Goal: Task Accomplishment & Management: Use online tool/utility

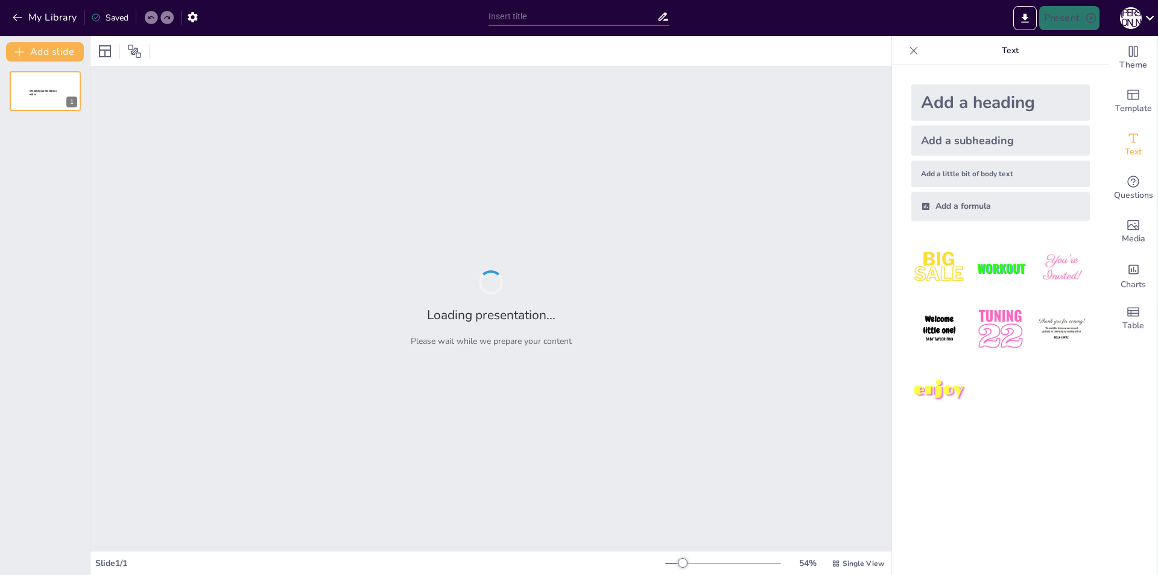
type input "Основні гравці японського автомобільного ринку"
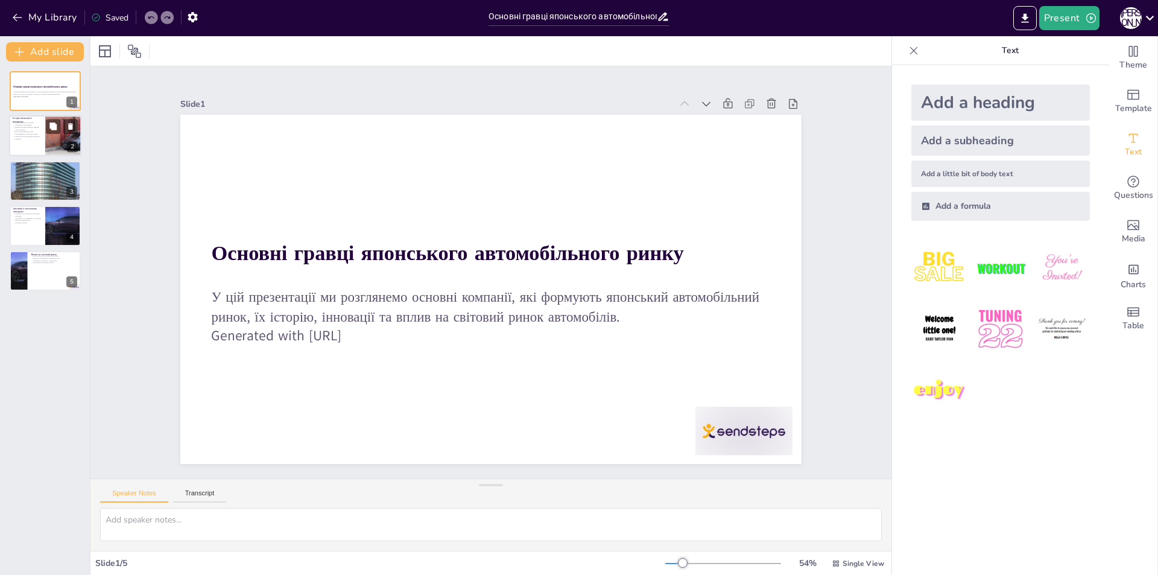
click at [72, 138] on div at bounding box center [63, 136] width 72 height 41
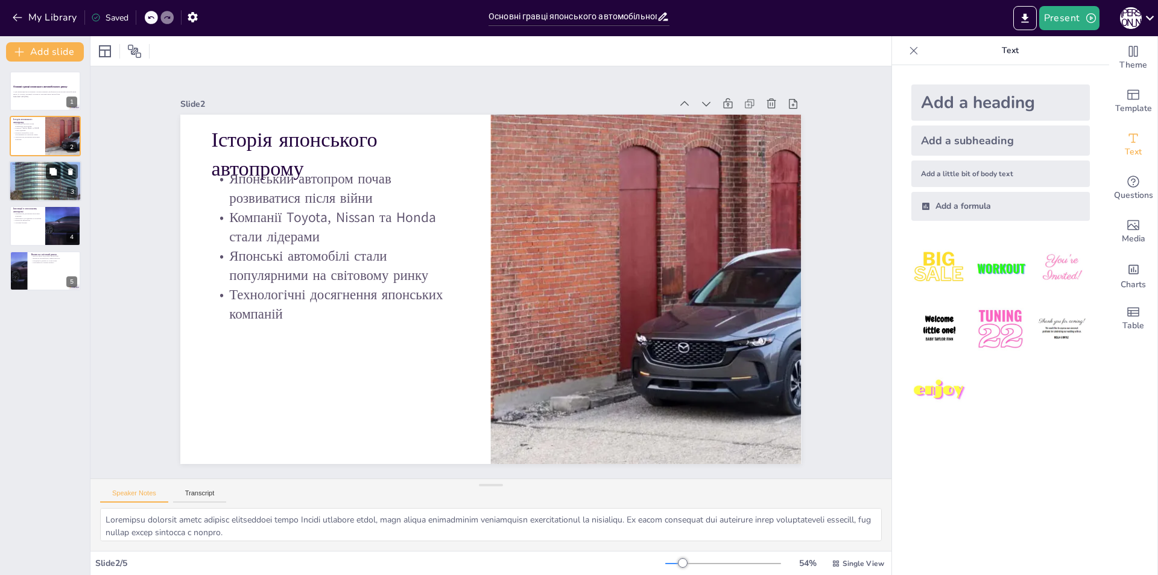
click at [49, 175] on icon at bounding box center [53, 171] width 8 height 8
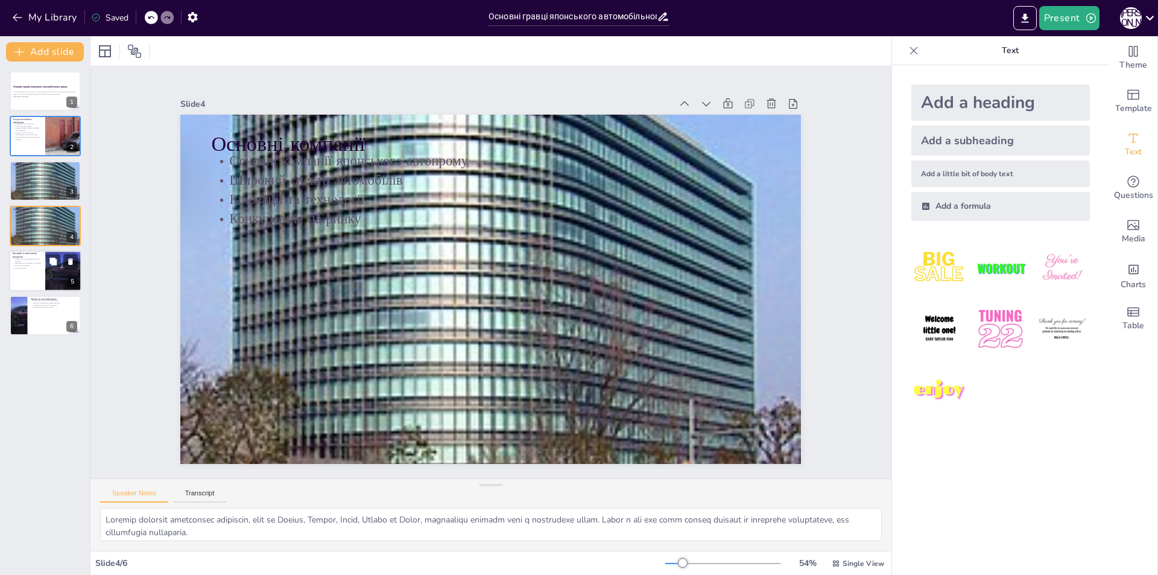
click at [39, 265] on p "Безпілотні автомобілі" at bounding box center [27, 265] width 29 height 2
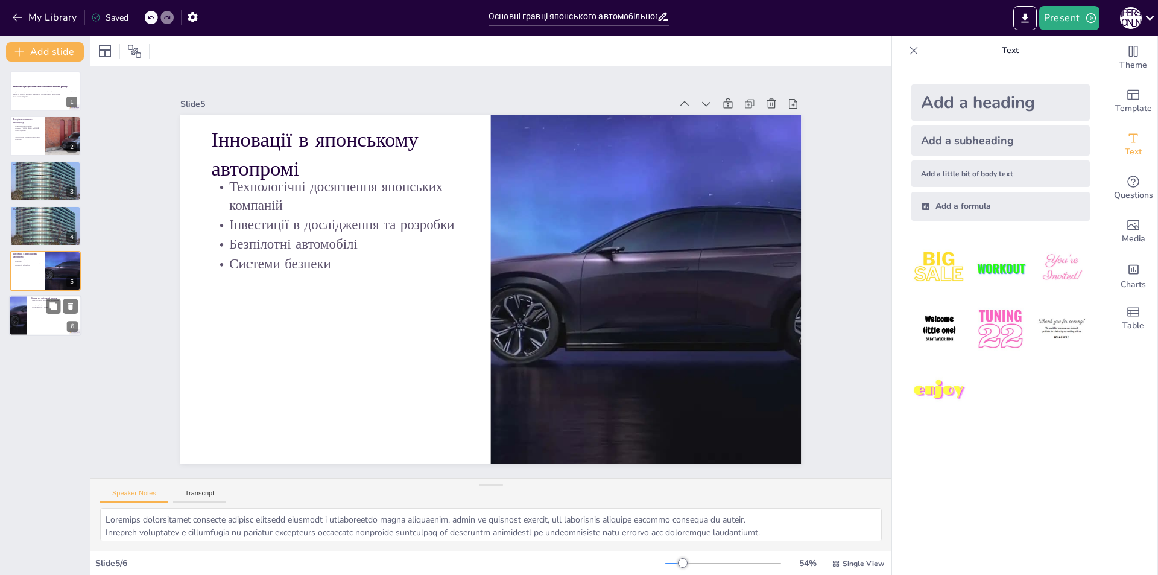
click at [45, 315] on div at bounding box center [45, 315] width 72 height 41
type textarea "Висока якість японських автомобілів робить їх привабливими для споживачів по вс…"
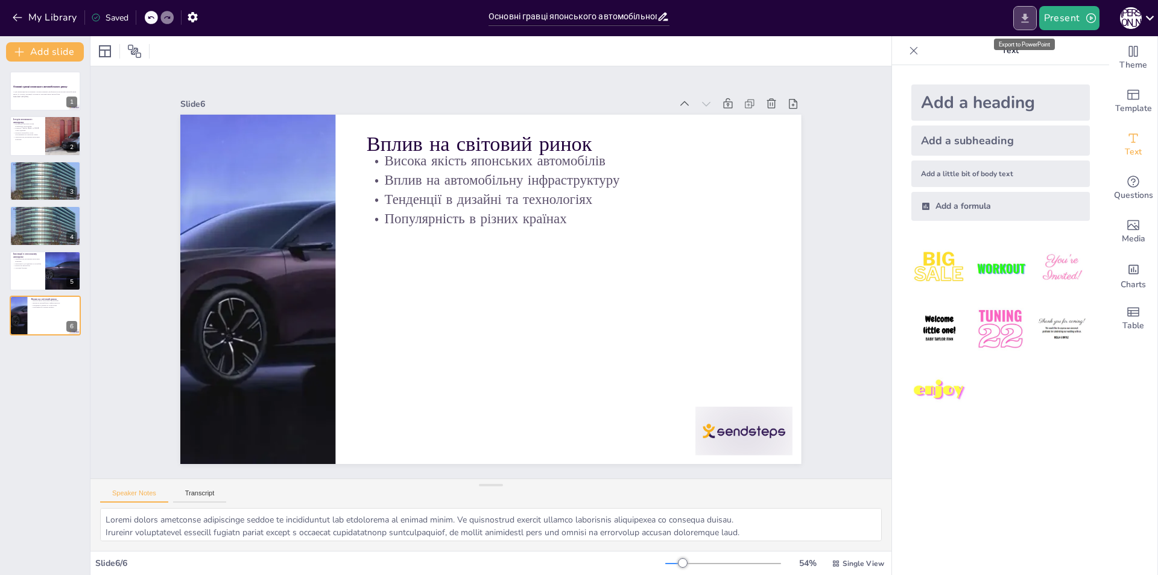
click at [1027, 19] on icon "Export to PowerPoint" at bounding box center [1024, 18] width 13 height 13
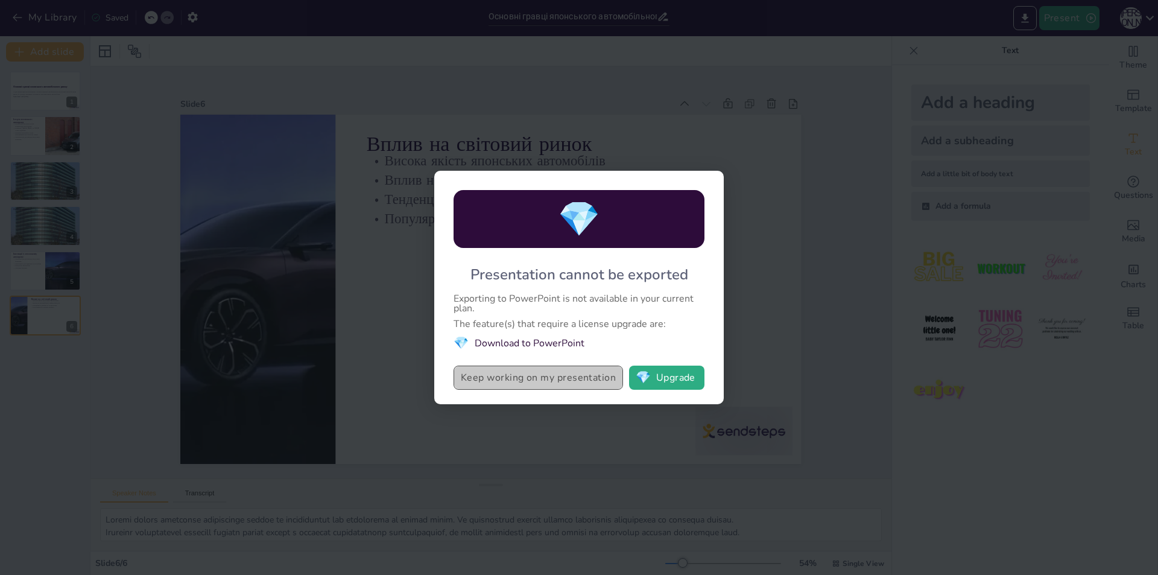
click at [580, 382] on button "Keep working on my presentation" at bounding box center [537, 377] width 169 height 24
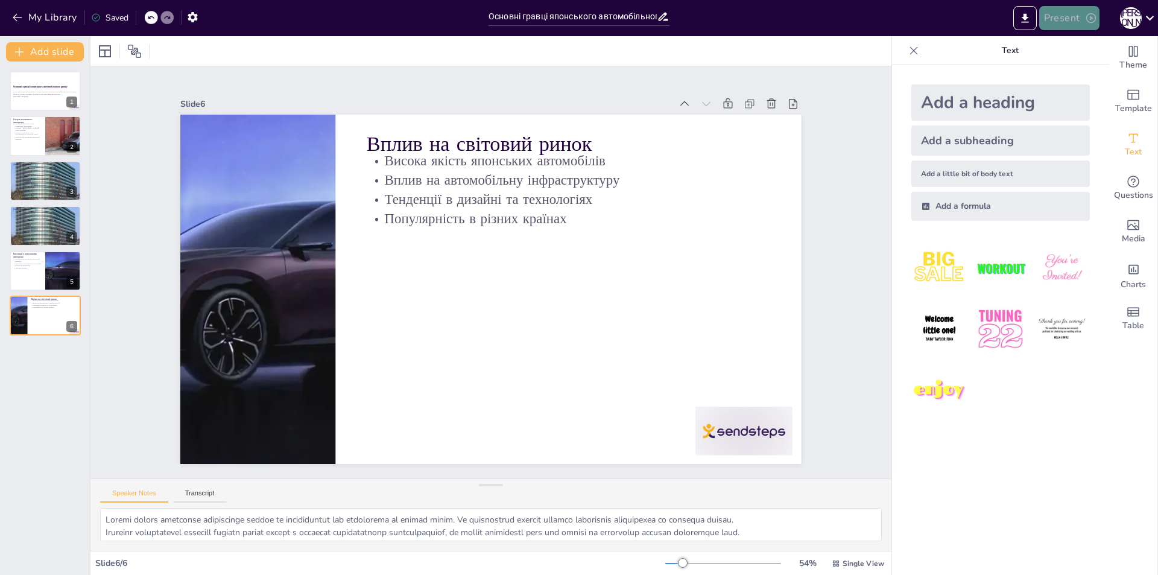
click at [1048, 15] on button "Present" at bounding box center [1069, 18] width 60 height 24
click at [1029, 20] on div at bounding box center [579, 287] width 1158 height 575
click at [1142, 17] on icon at bounding box center [1149, 18] width 16 height 16
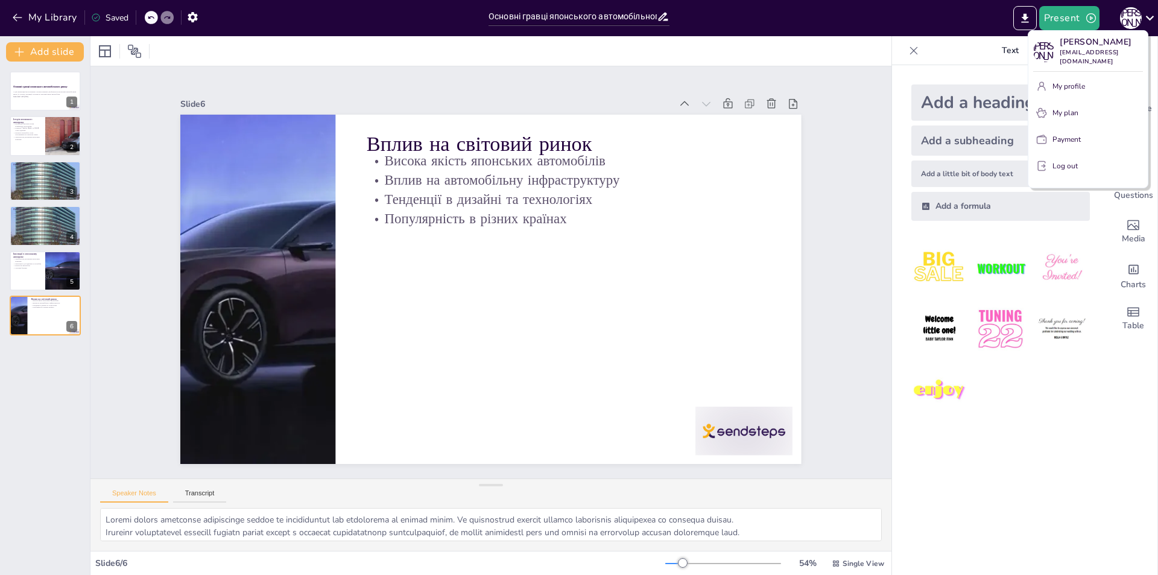
click at [1037, 14] on div at bounding box center [579, 287] width 1158 height 575
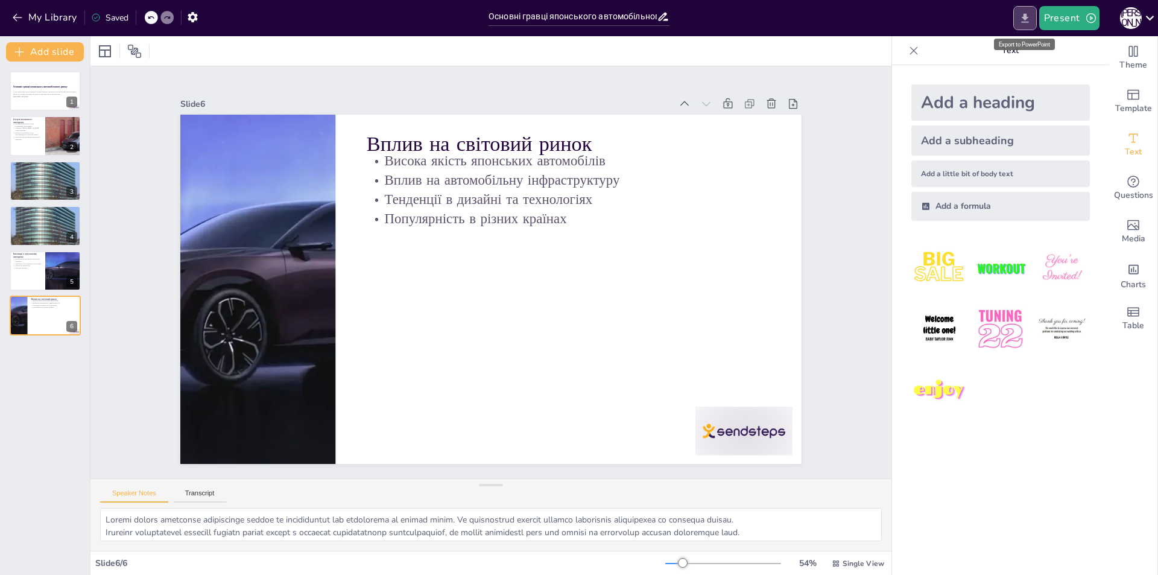
click at [1033, 17] on button "Export to PowerPoint" at bounding box center [1025, 18] width 24 height 24
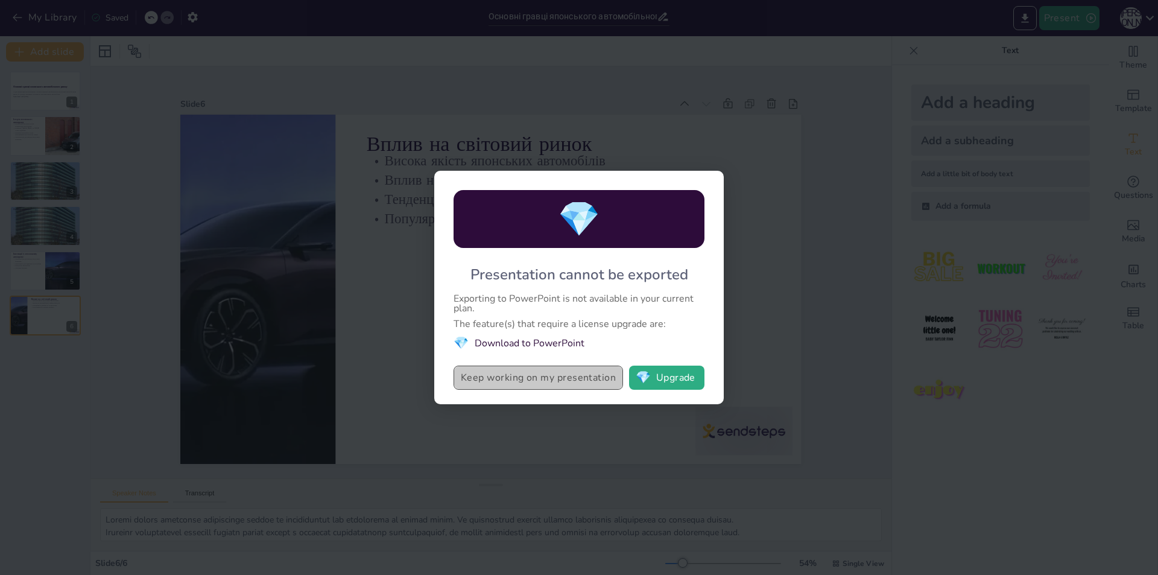
click at [580, 375] on button "Keep working on my presentation" at bounding box center [537, 377] width 169 height 24
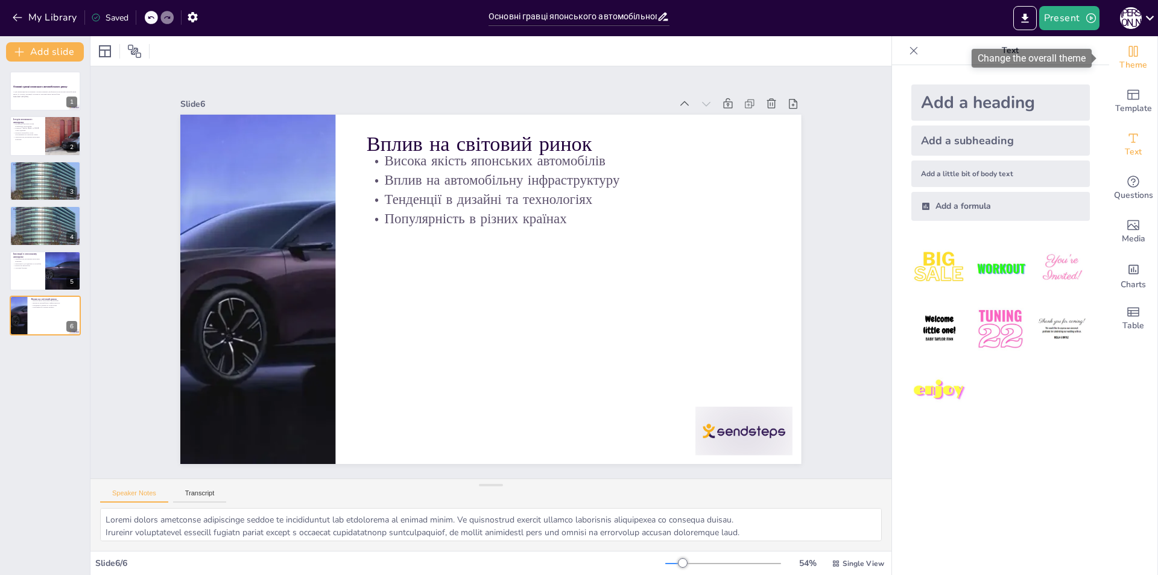
click at [1131, 46] on div "Theme" at bounding box center [1133, 57] width 48 height 43
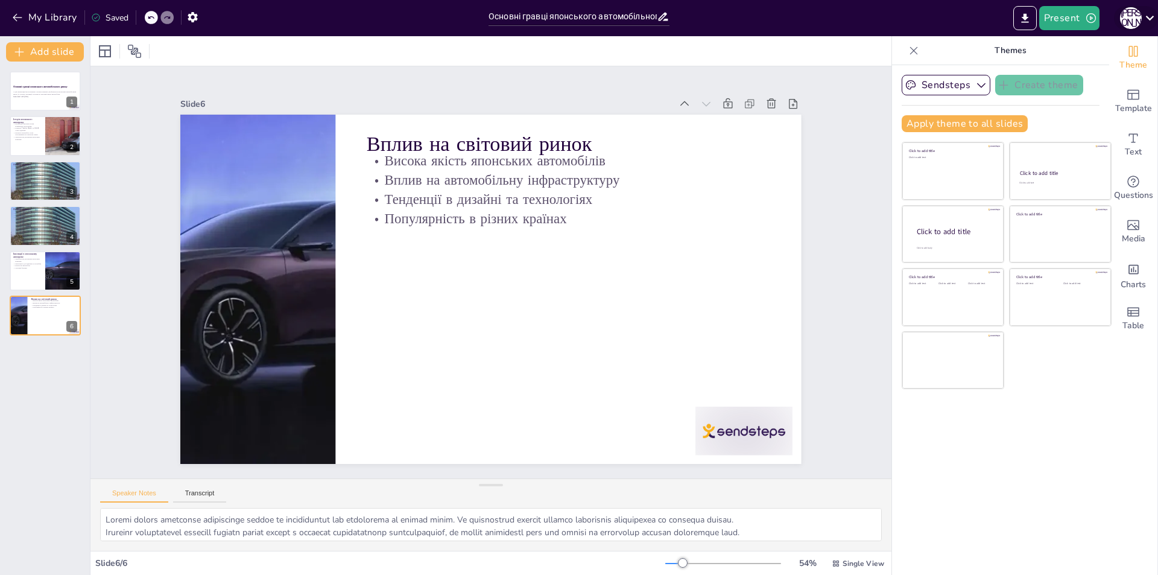
click at [1126, 17] on div "К [PERSON_NAME]" at bounding box center [1131, 18] width 22 height 22
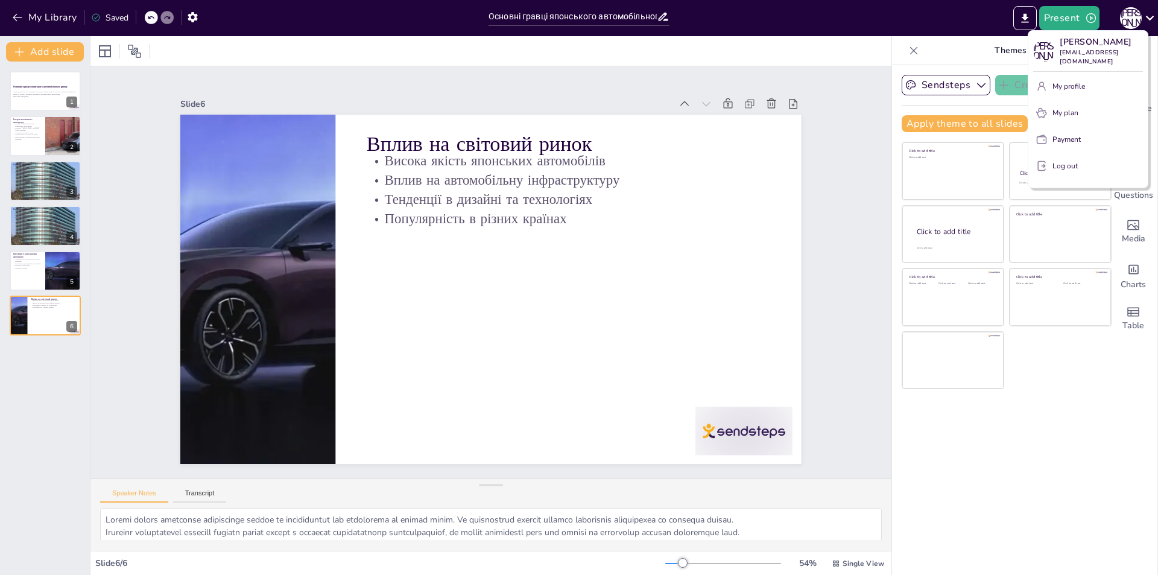
click at [1061, 10] on div at bounding box center [579, 287] width 1158 height 575
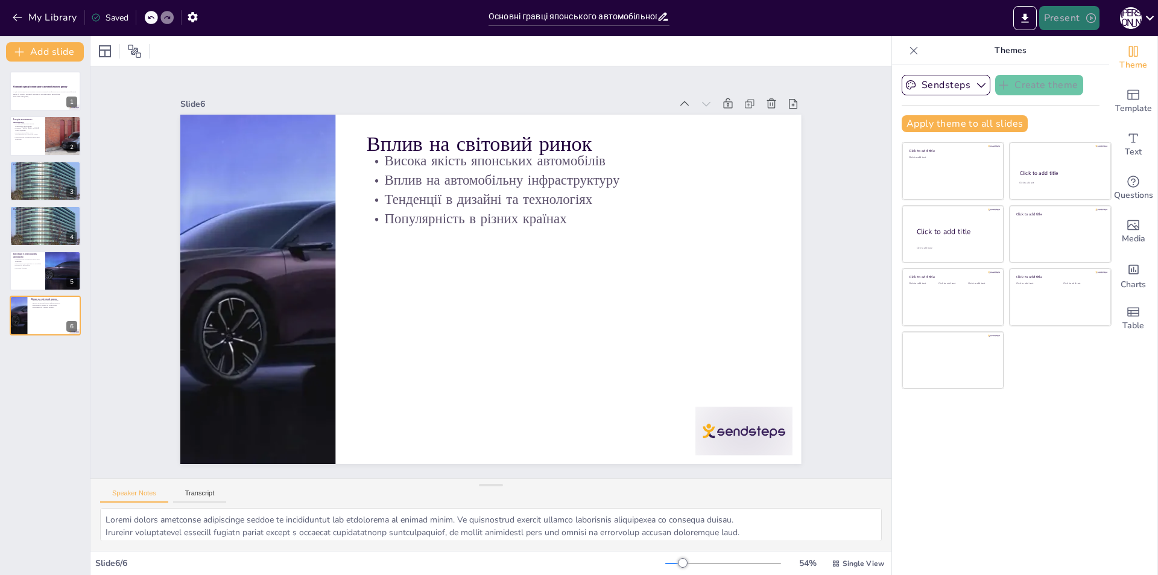
click at [1076, 11] on button "Present" at bounding box center [1069, 18] width 60 height 24
click at [1020, 24] on div at bounding box center [579, 287] width 1158 height 575
click at [1027, 19] on icon "Export to PowerPoint" at bounding box center [1024, 17] width 7 height 9
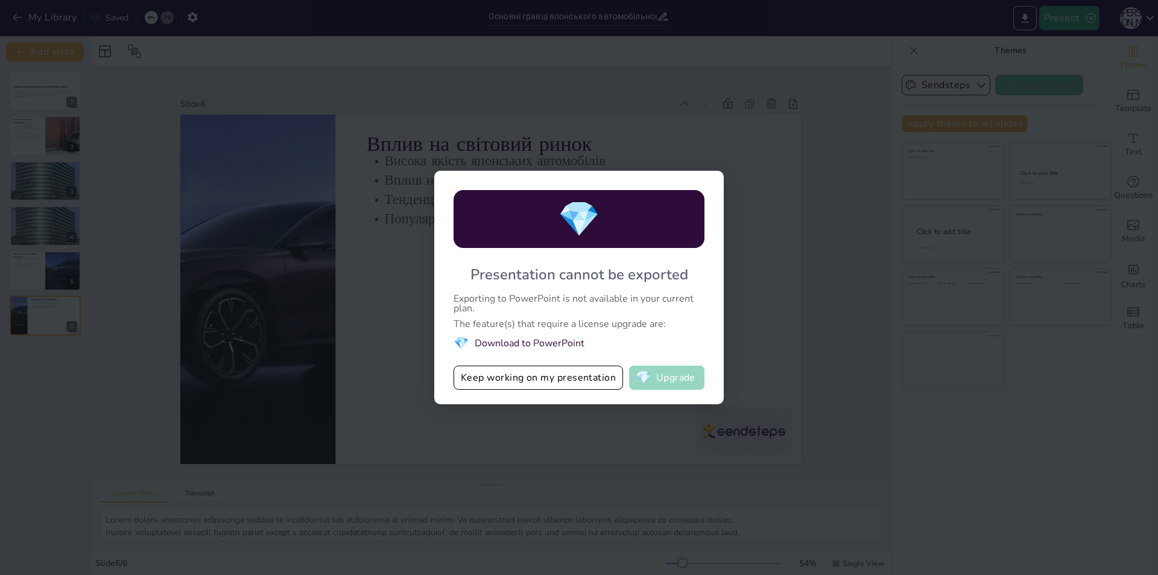
click at [629, 371] on button "💎 Upgrade" at bounding box center [666, 377] width 75 height 24
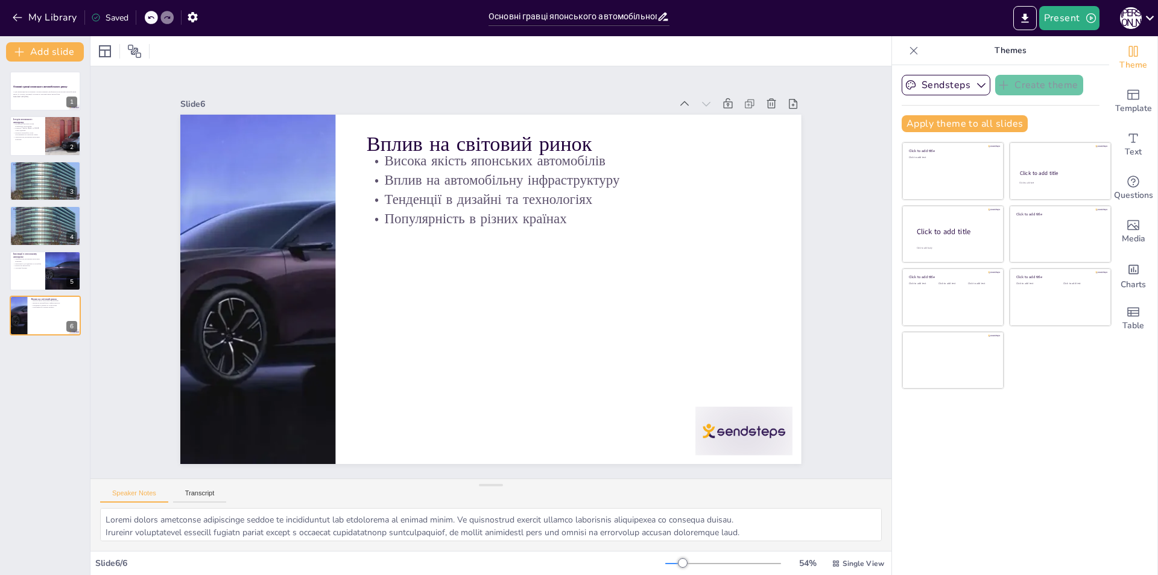
click at [118, 15] on div "Saved" at bounding box center [109, 17] width 37 height 11
click at [199, 14] on icon "button" at bounding box center [192, 17] width 13 height 13
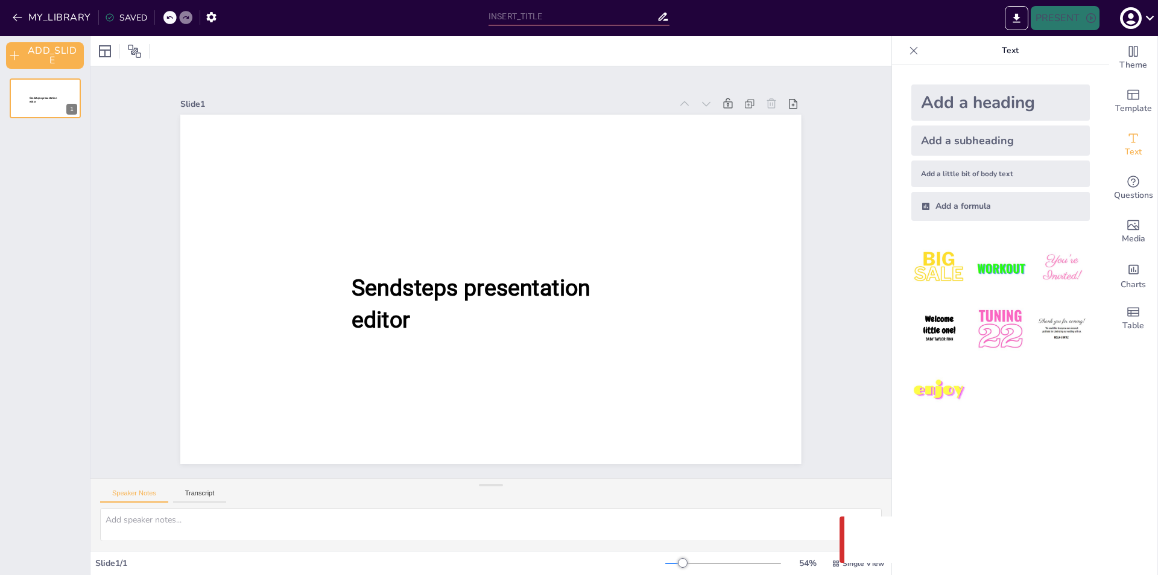
type input "Основні гравці японського автомобільного ринку"
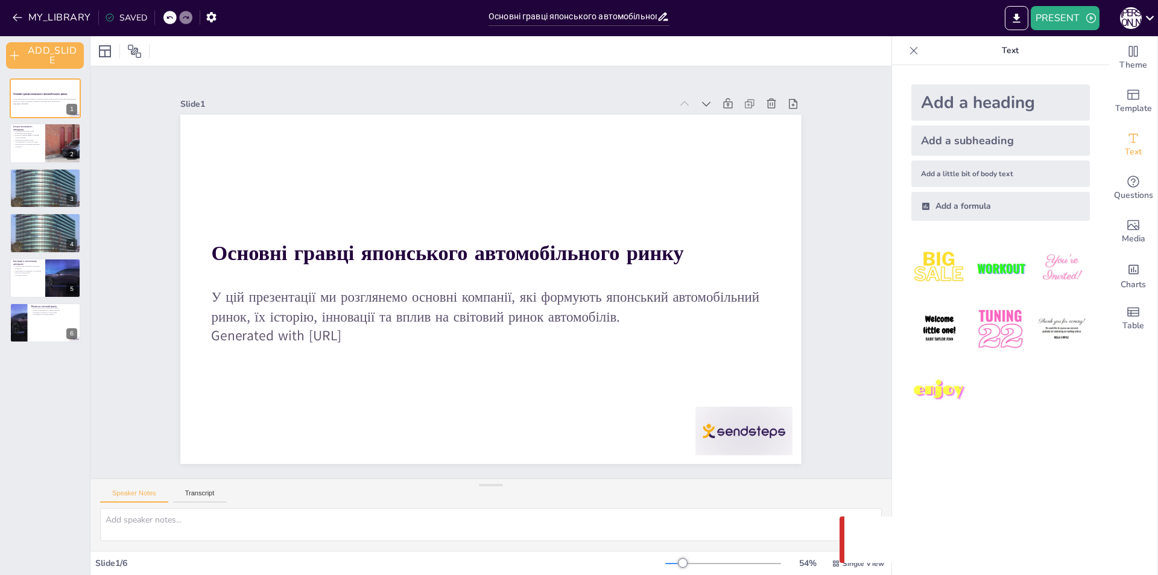
click at [815, 138] on div "Slide 1 Основні гравці японського автомобільного ринку У цій презентації ми роз…" at bounding box center [491, 272] width 688 height 383
click at [1013, 21] on icon "EXPORT_TO_POWERPOINT" at bounding box center [1016, 18] width 13 height 13
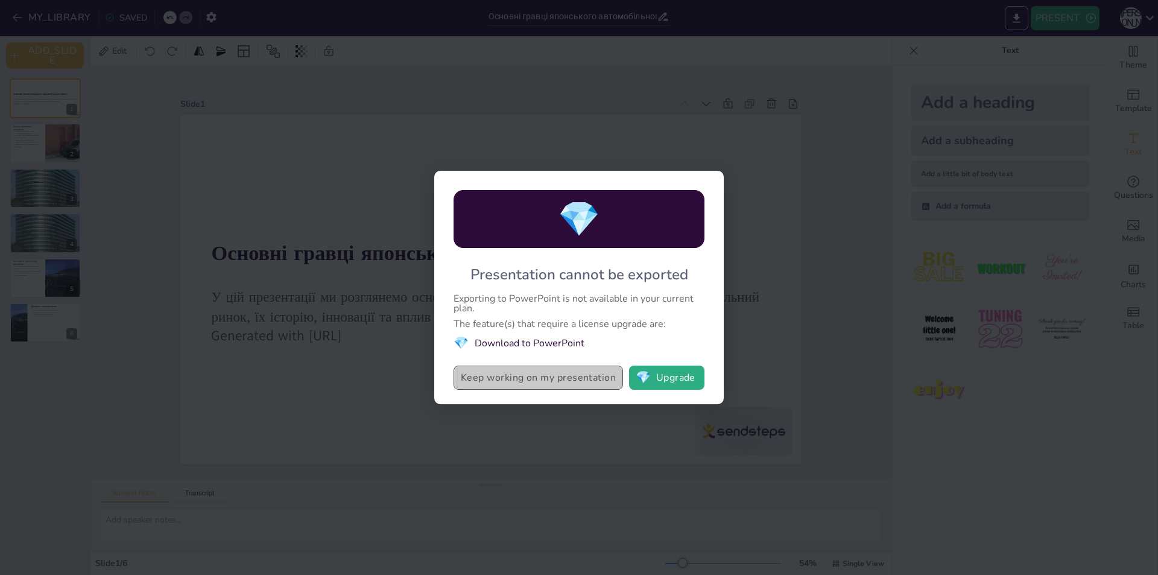
click at [567, 375] on button "Keep working on my presentation" at bounding box center [537, 377] width 169 height 24
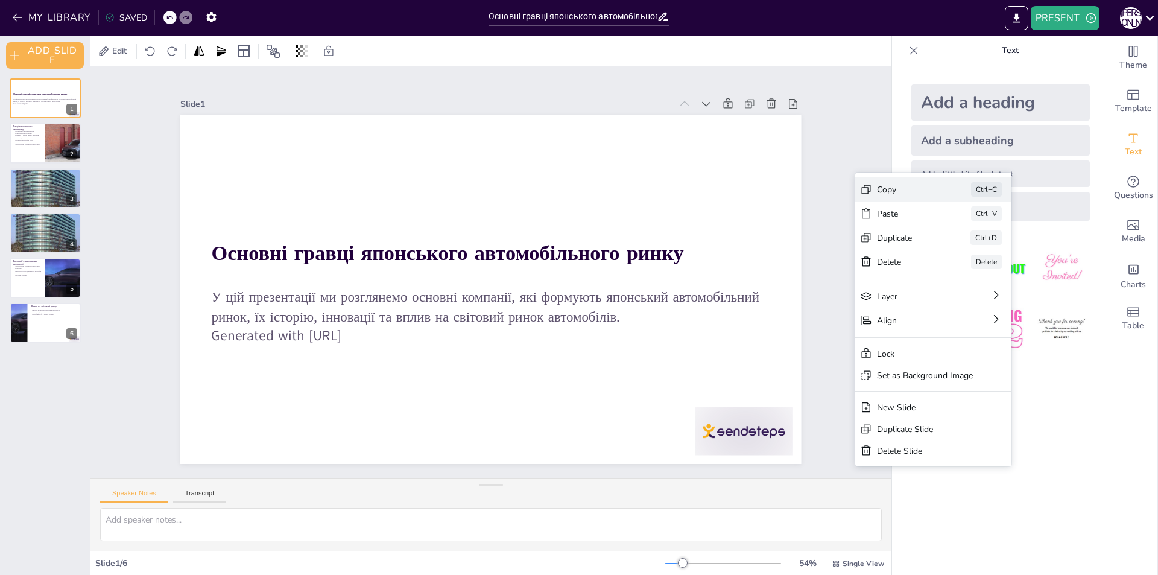
click at [930, 196] on div "Copy Ctrl+C" at bounding box center [933, 189] width 156 height 24
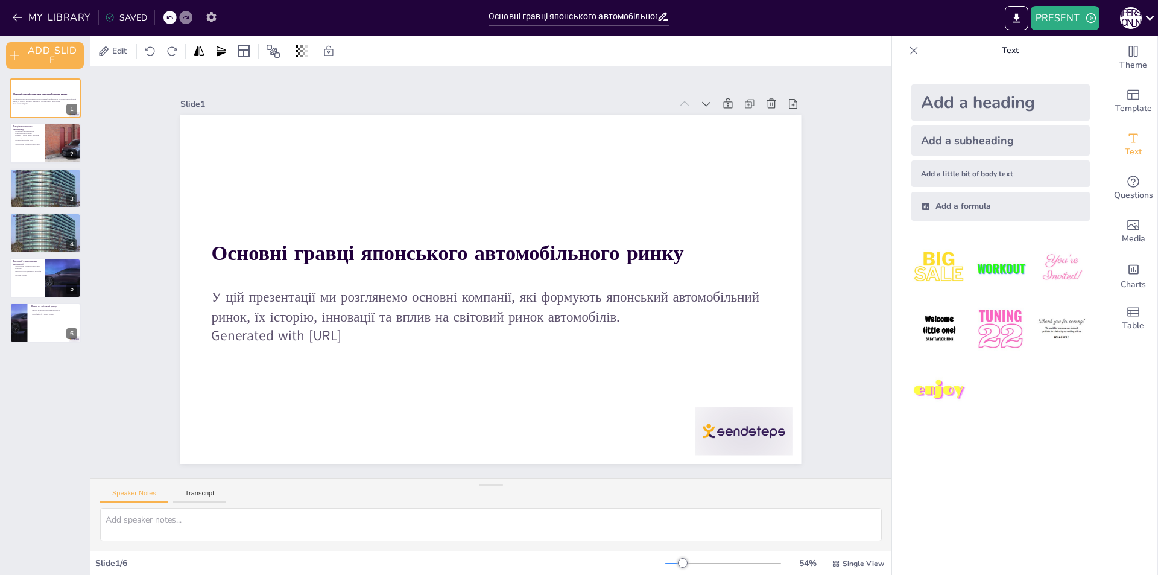
click at [210, 8] on button "button" at bounding box center [211, 17] width 22 height 22
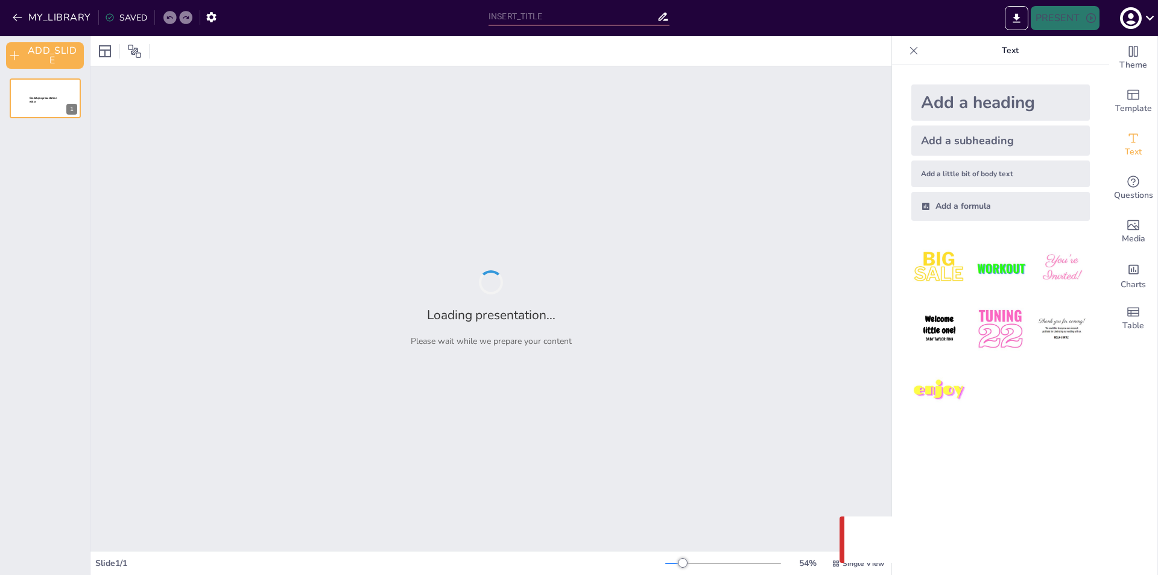
type input "Основні гравці японського автомобільного ринку"
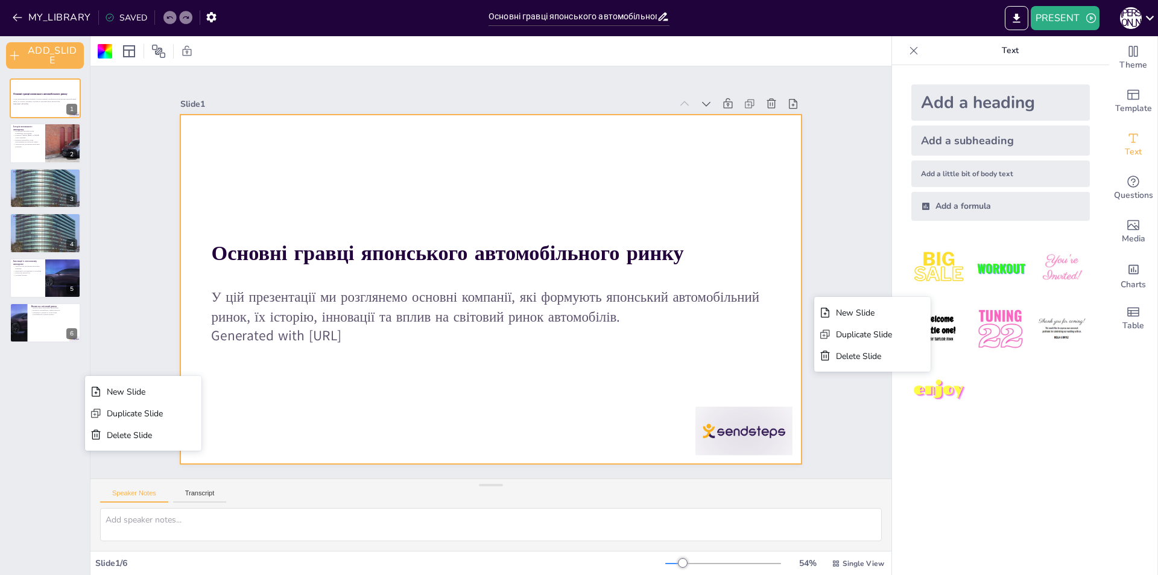
click at [821, 252] on div "Slide 1 Основні гравці японського автомобільного ринку У цій презентації ми роз…" at bounding box center [491, 272] width 752 height 517
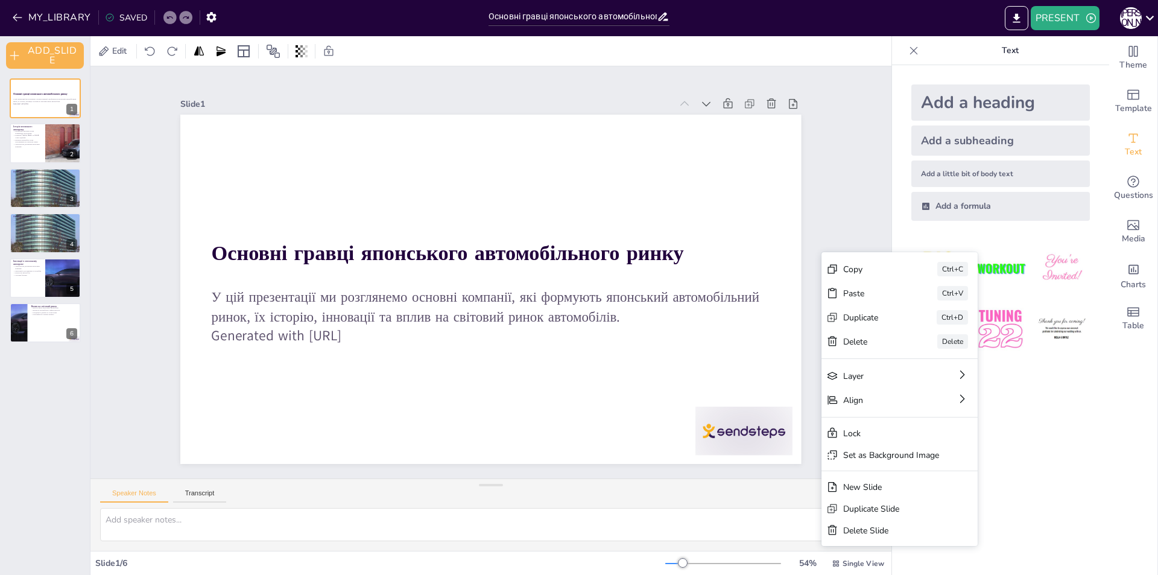
click at [1039, 418] on div at bounding box center [1000, 329] width 198 height 198
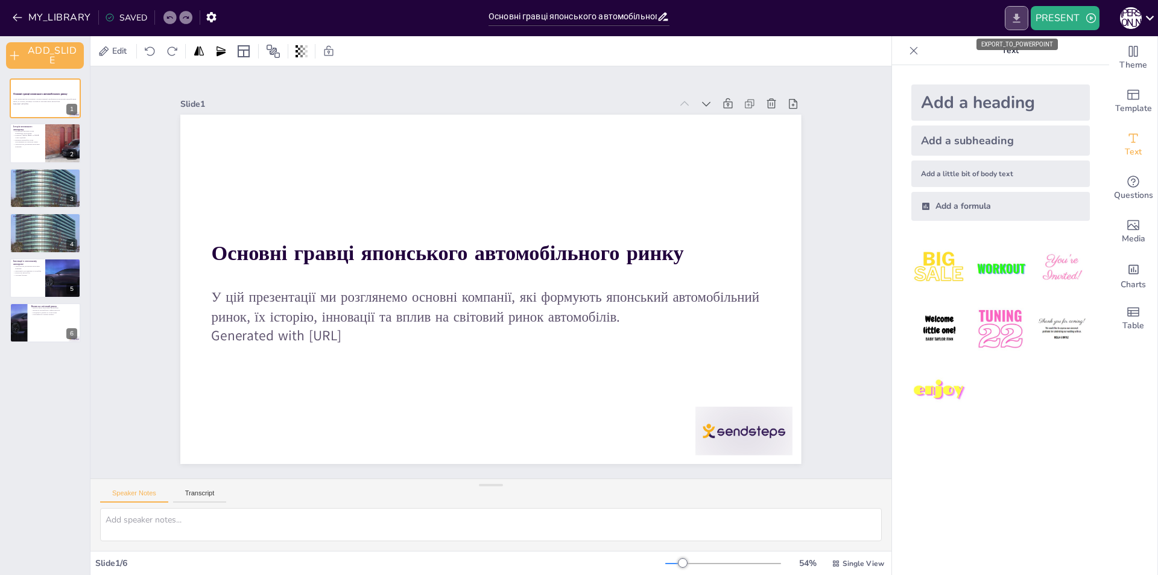
click at [1026, 19] on button "EXPORT_TO_POWERPOINT" at bounding box center [1016, 18] width 24 height 24
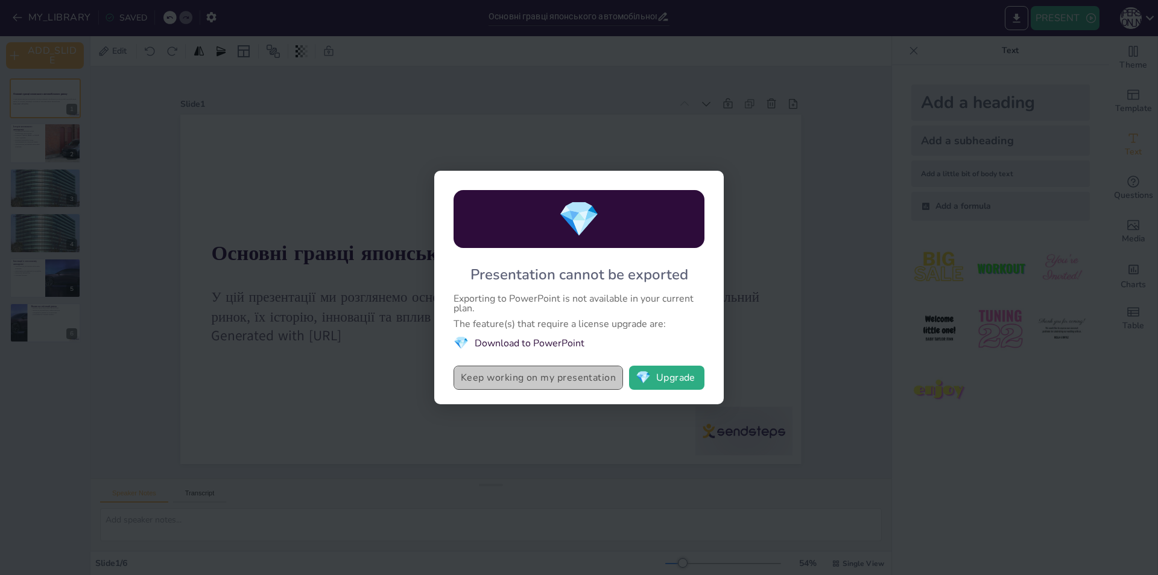
click at [582, 382] on button "Keep working on my presentation" at bounding box center [537, 377] width 169 height 24
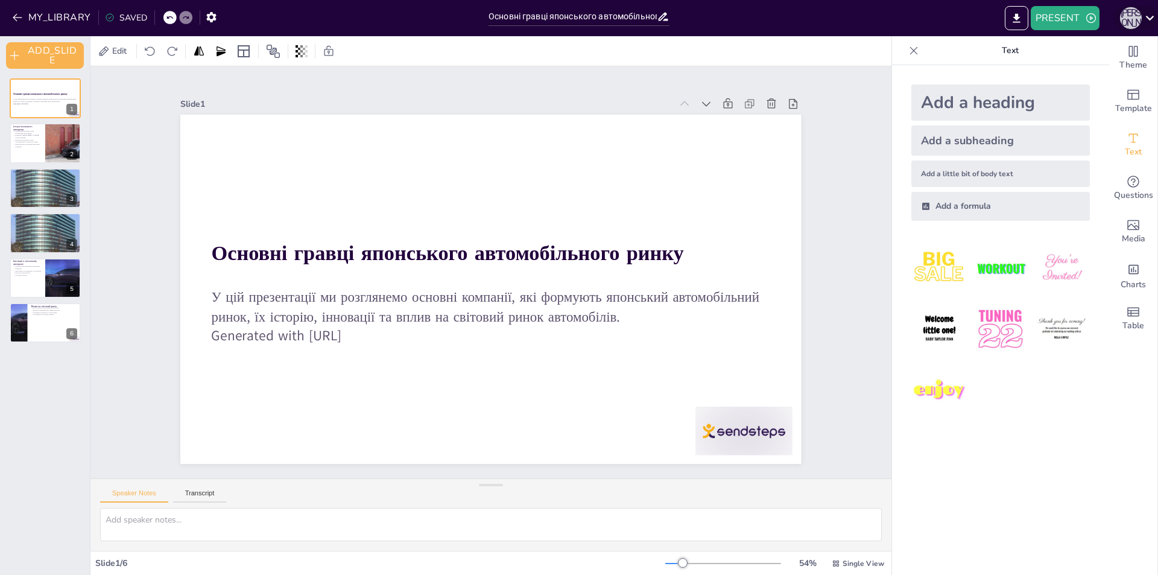
click at [1139, 17] on div "К [PERSON_NAME]" at bounding box center [1131, 18] width 22 height 22
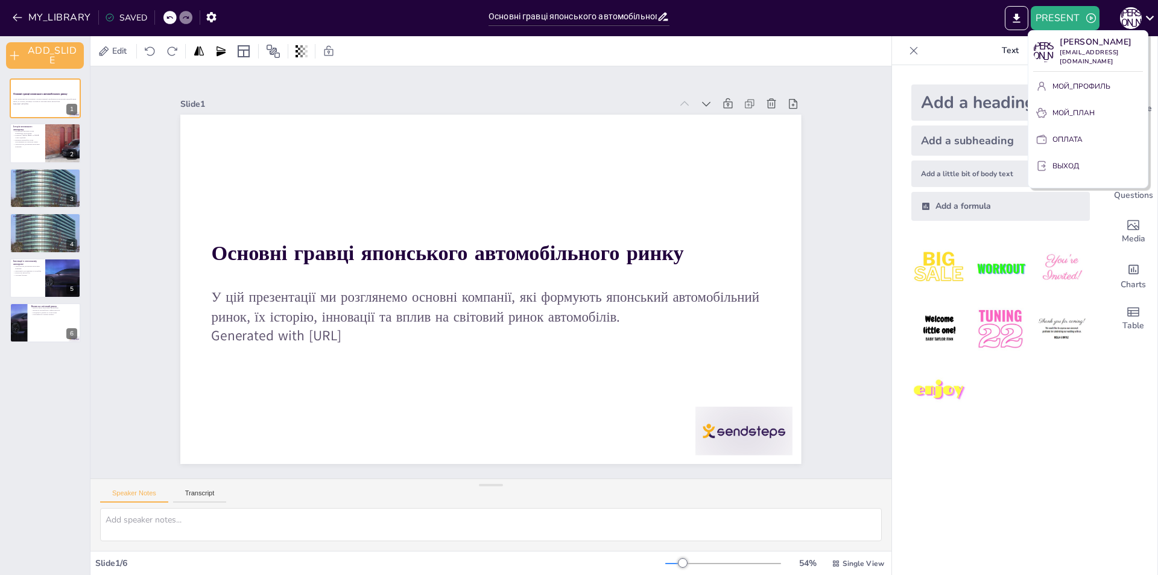
click at [1111, 96] on button "МОЙ_ПРОФИЛЬ" at bounding box center [1088, 86] width 110 height 19
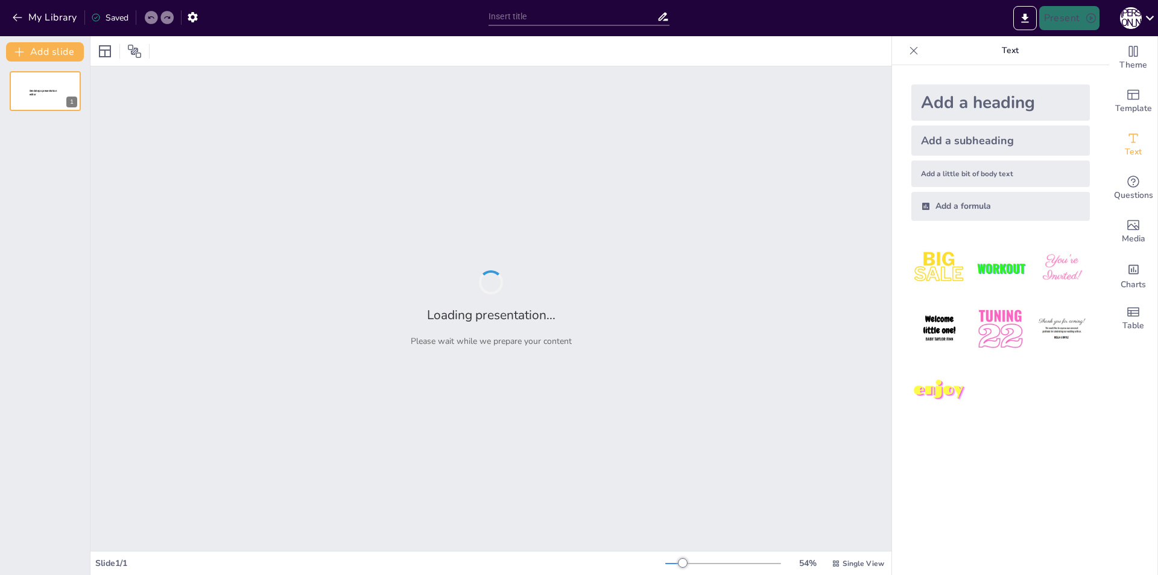
type input "Основні гравці японського автомобільного ринку"
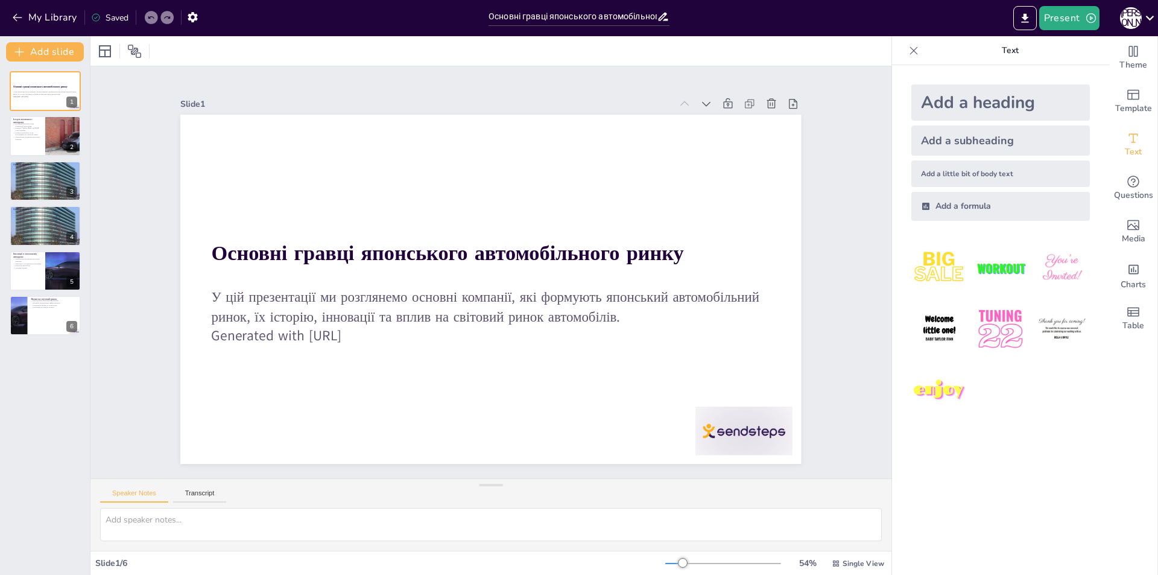
drag, startPoint x: 0, startPoint y: 0, endPoint x: 275, endPoint y: 216, distance: 349.5
click at [275, 216] on div at bounding box center [480, 258] width 707 height 647
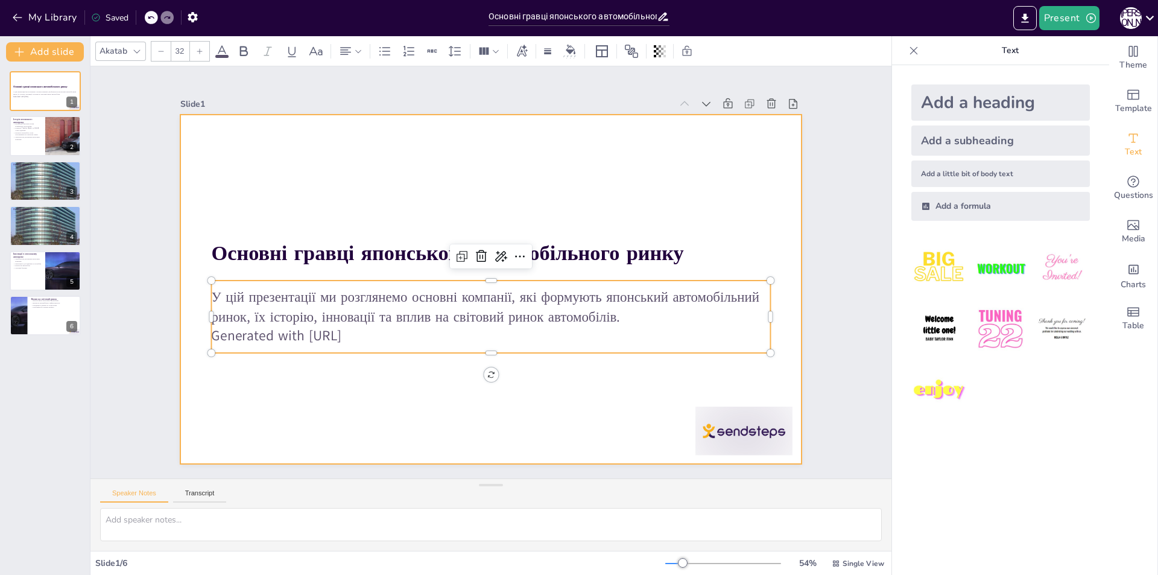
click at [408, 151] on div at bounding box center [475, 277] width 524 height 698
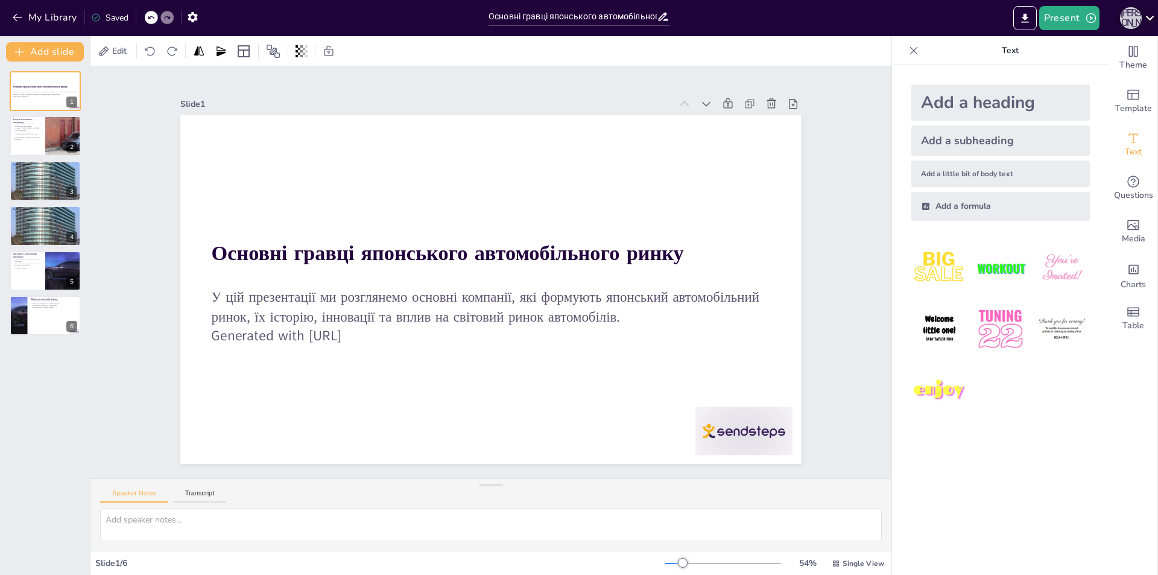
click at [1132, 19] on div "К [PERSON_NAME]" at bounding box center [1131, 18] width 22 height 22
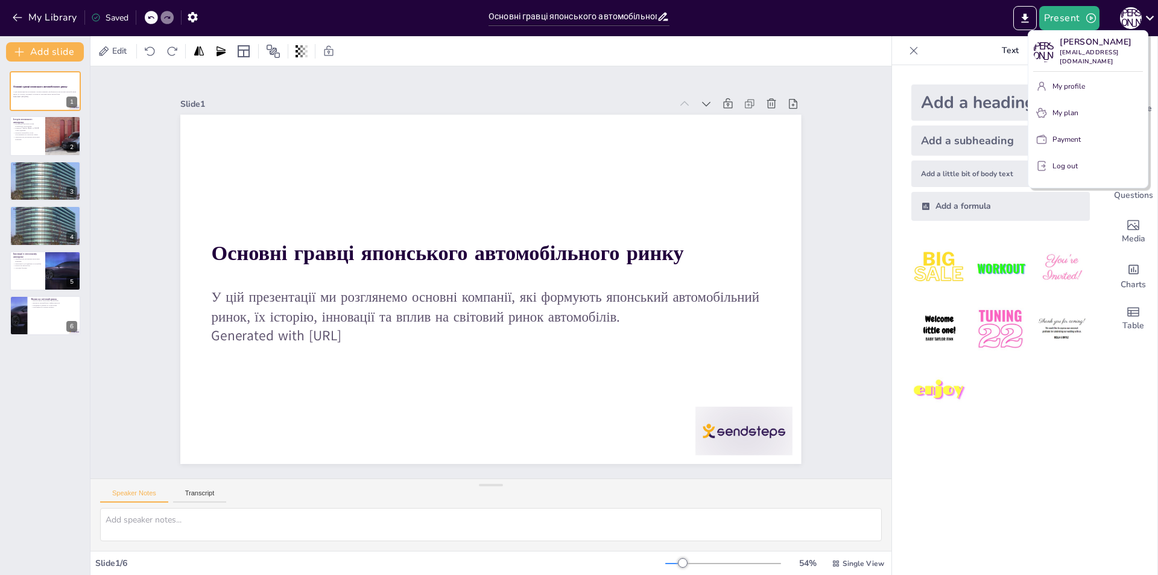
click at [1094, 89] on button "My profile" at bounding box center [1088, 86] width 110 height 19
